Goal: Task Accomplishment & Management: Complete application form

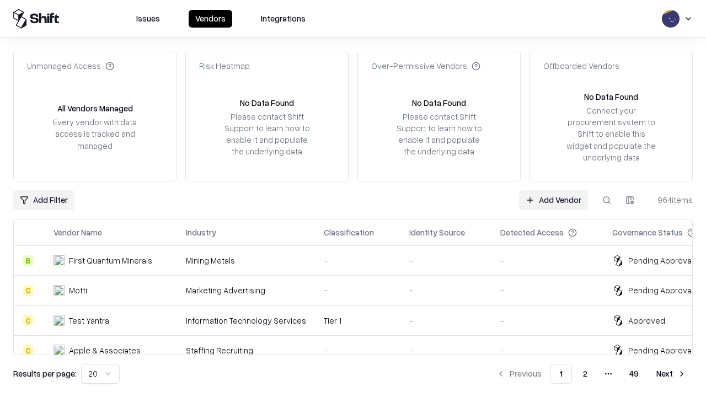
click at [553, 200] on link "Add Vendor" at bounding box center [553, 200] width 69 height 20
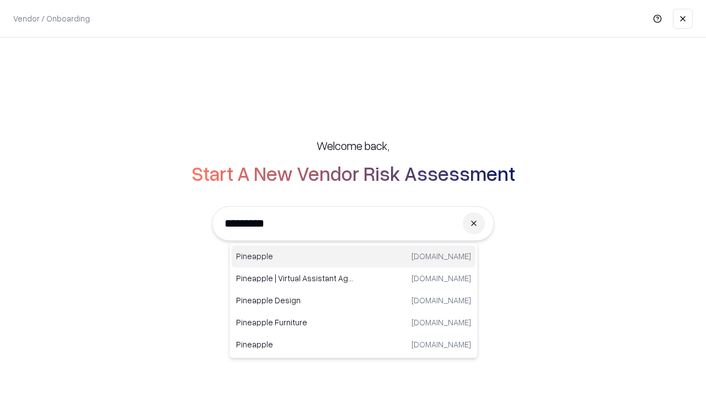
click at [353, 256] on div "Pineapple [DOMAIN_NAME]" at bounding box center [354, 256] width 244 height 22
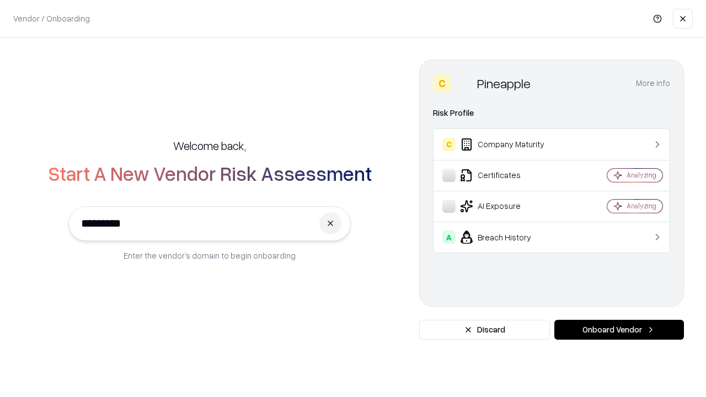
type input "*********"
click at [619, 330] on button "Onboard Vendor" at bounding box center [619, 330] width 130 height 20
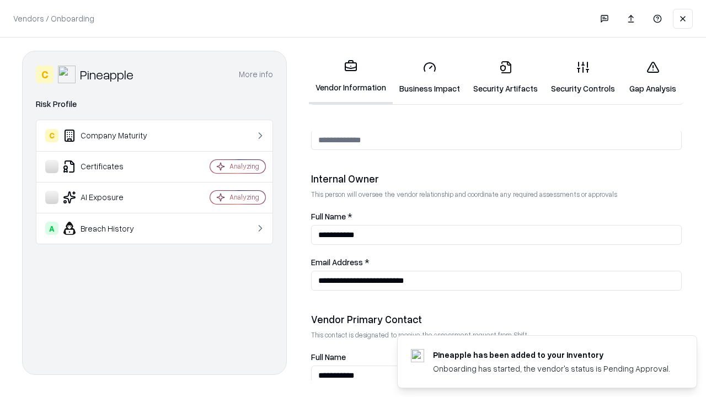
scroll to position [571, 0]
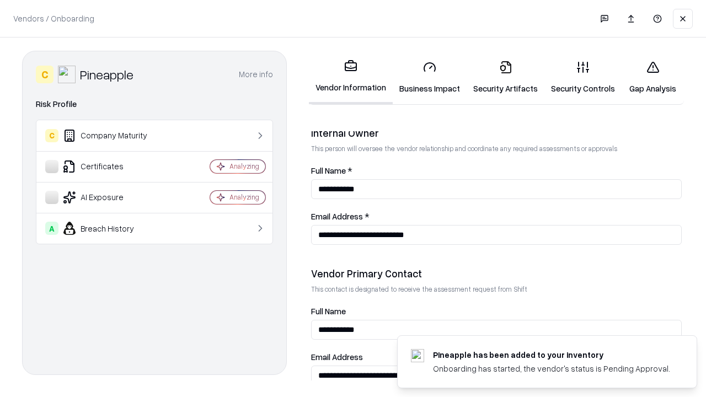
click at [505, 77] on link "Security Artifacts" at bounding box center [505, 77] width 78 height 51
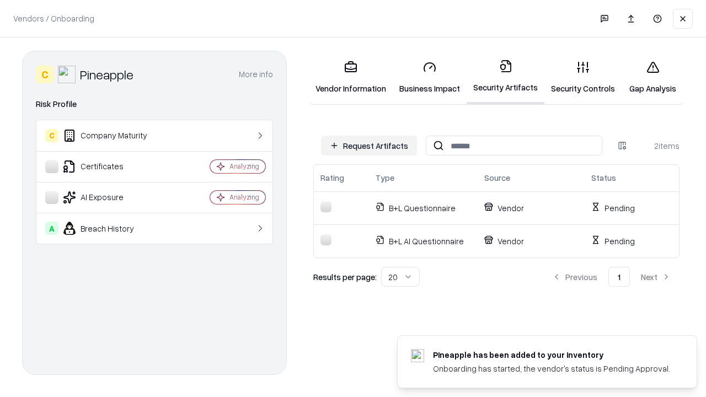
click at [369, 146] on button "Request Artifacts" at bounding box center [369, 146] width 96 height 20
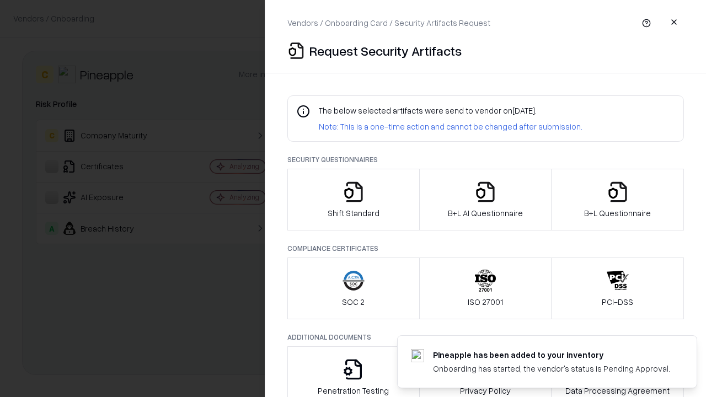
click at [617, 200] on icon "button" at bounding box center [617, 192] width 22 height 22
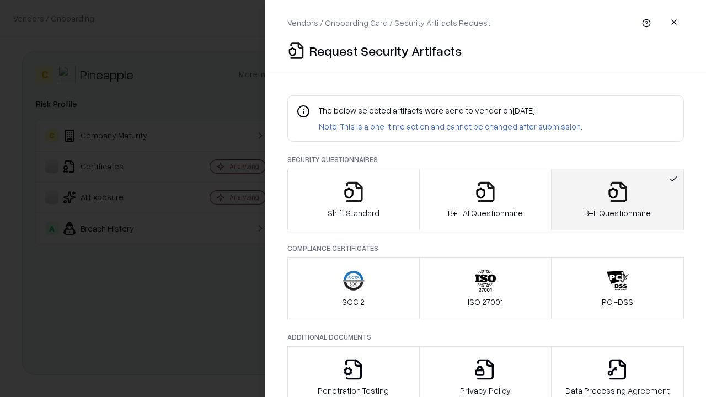
click at [485, 200] on icon "button" at bounding box center [485, 192] width 22 height 22
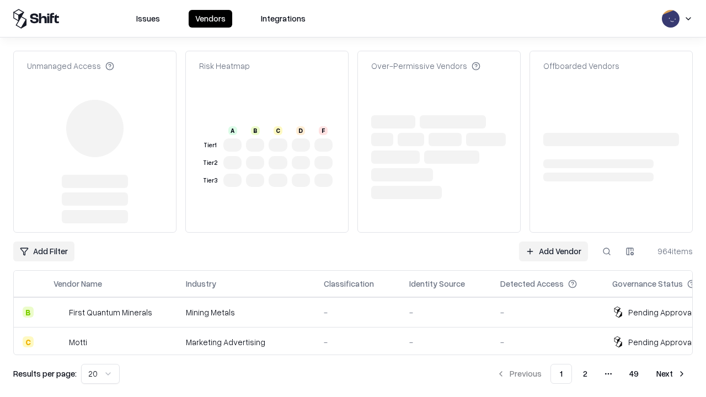
click at [553, 241] on link "Add Vendor" at bounding box center [553, 251] width 69 height 20
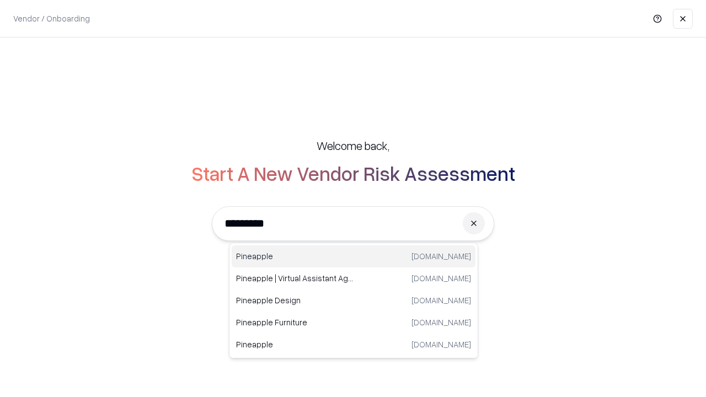
click at [353, 256] on div "Pineapple [DOMAIN_NAME]" at bounding box center [354, 256] width 244 height 22
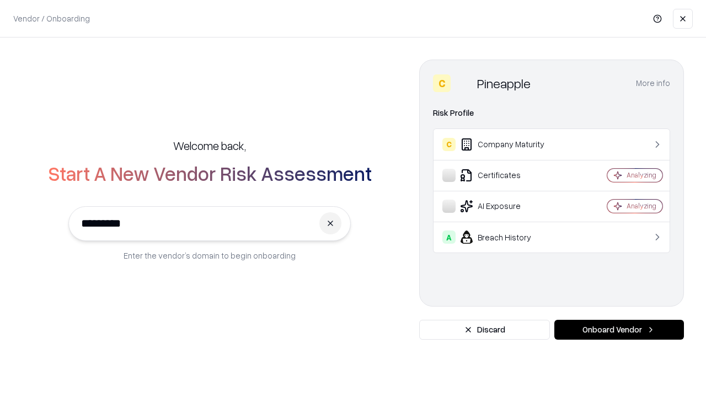
type input "*********"
click at [619, 330] on button "Onboard Vendor" at bounding box center [619, 330] width 130 height 20
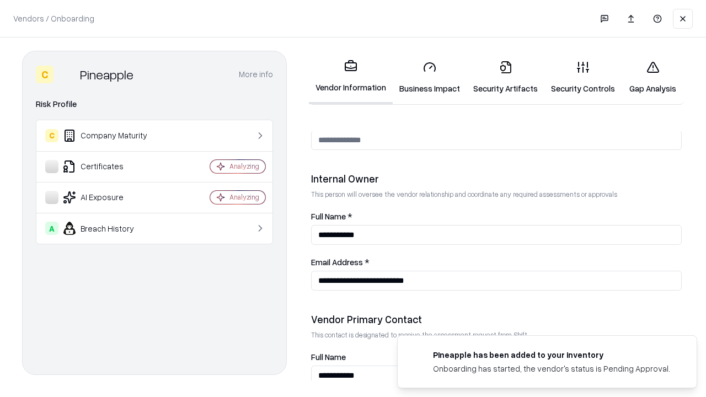
scroll to position [571, 0]
